Goal: Book appointment/travel/reservation

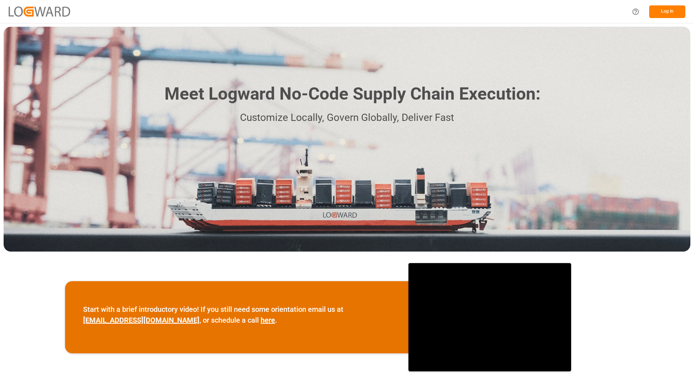
click at [663, 14] on button "Log In" at bounding box center [667, 11] width 36 height 13
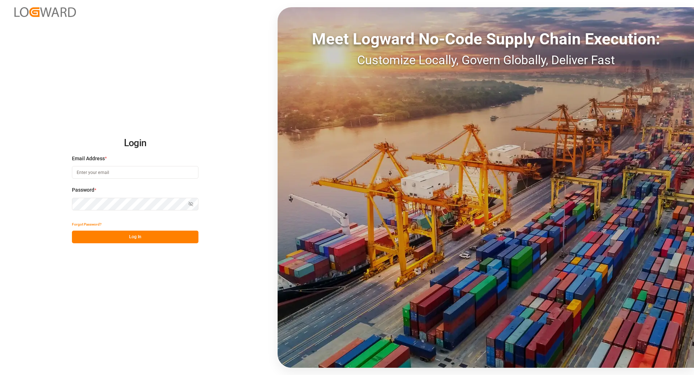
type input "[EMAIL_ADDRESS][DOMAIN_NAME]"
click at [126, 240] on button "Log In" at bounding box center [135, 237] width 126 height 13
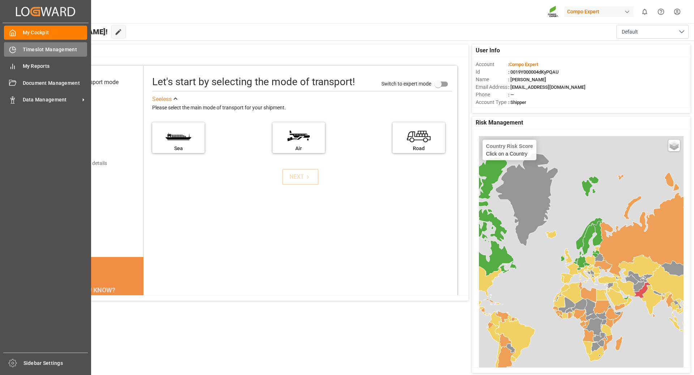
click at [14, 49] on icon at bounding box center [12, 49] width 7 height 7
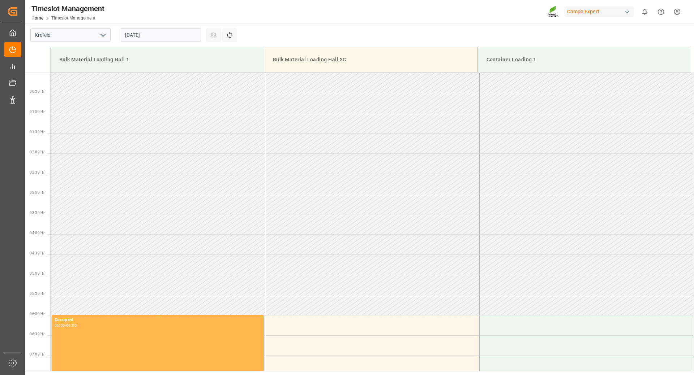
scroll to position [562, 0]
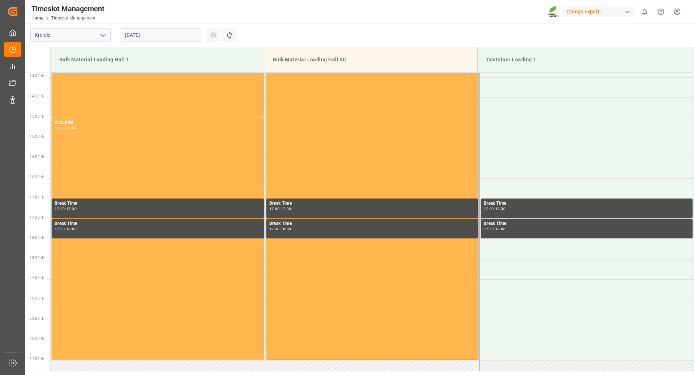
click at [164, 38] on input "[DATE]" at bounding box center [161, 35] width 80 height 14
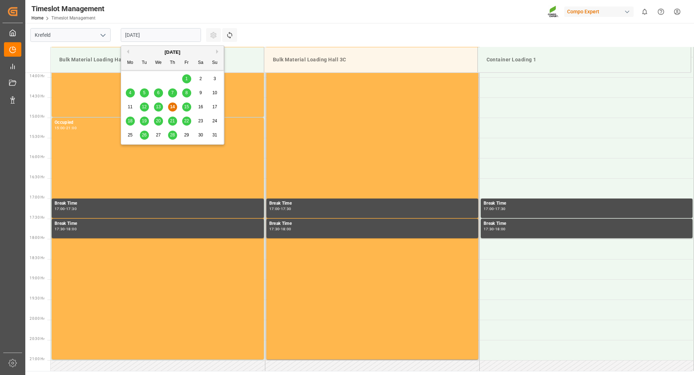
click at [131, 134] on span "25" at bounding box center [130, 135] width 5 height 5
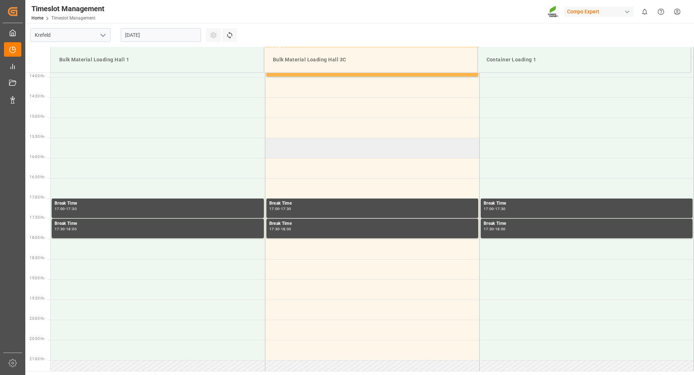
scroll to position [345, 0]
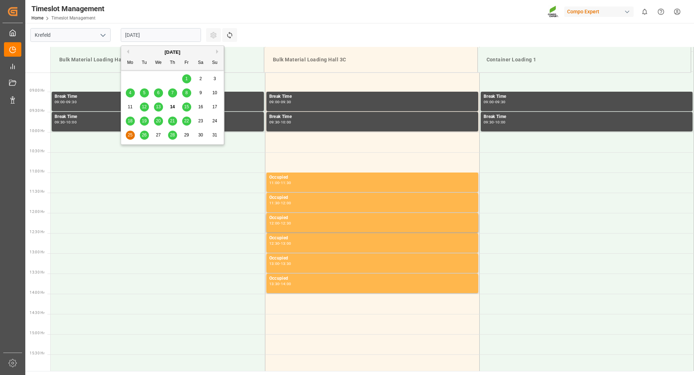
click at [161, 34] on input "[DATE]" at bounding box center [161, 35] width 80 height 14
click at [146, 134] on span "26" at bounding box center [144, 135] width 5 height 5
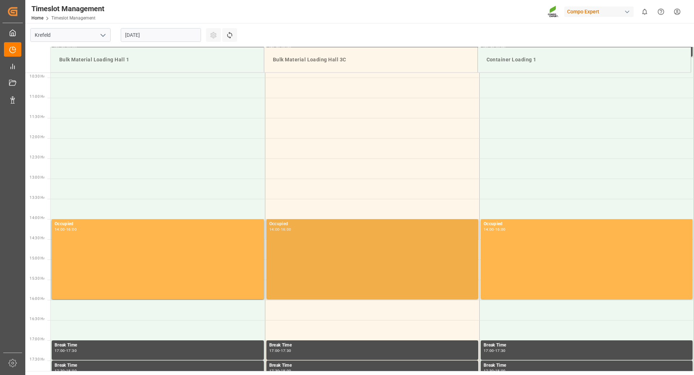
scroll to position [239, 0]
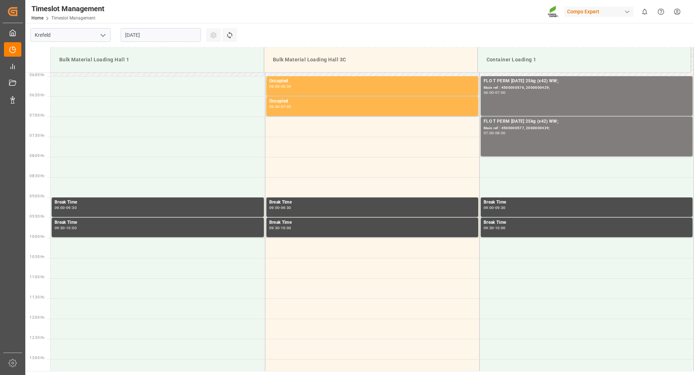
click at [171, 36] on input "[DATE]" at bounding box center [161, 35] width 80 height 14
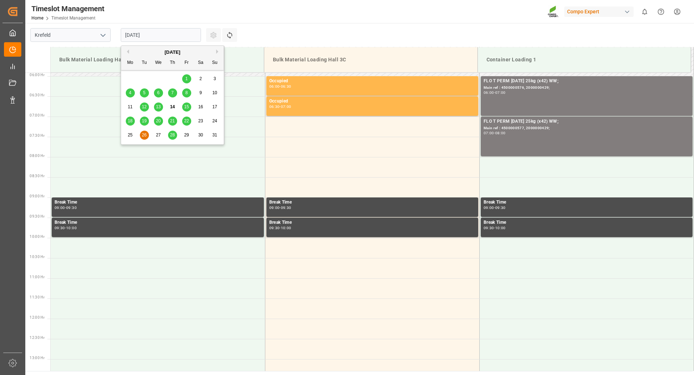
click at [158, 133] on span "27" at bounding box center [158, 135] width 5 height 5
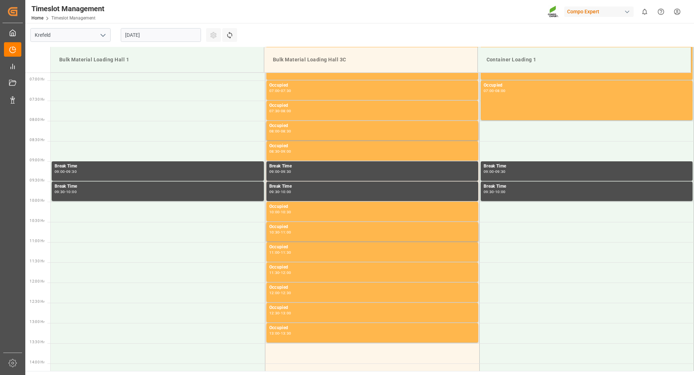
scroll to position [95, 0]
